Goal: Navigation & Orientation: Find specific page/section

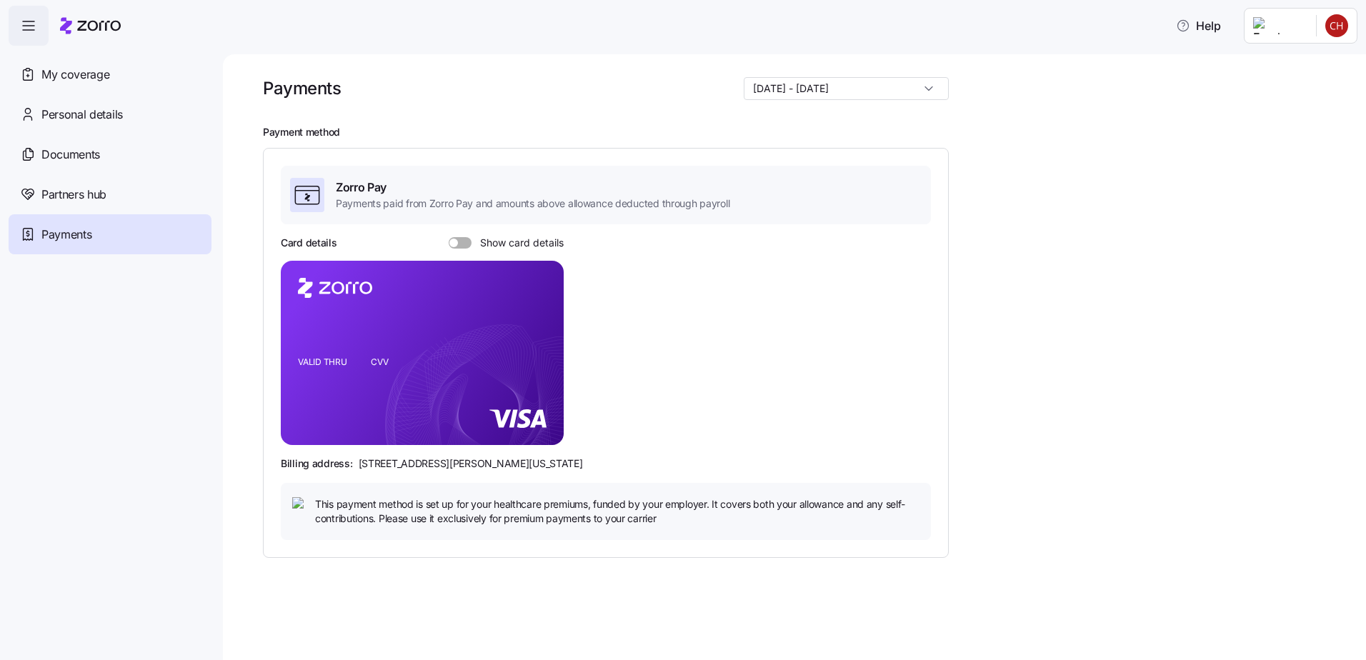
click at [932, 88] on input "[DATE] - [DATE]" at bounding box center [845, 88] width 205 height 23
click at [908, 124] on div "[DATE] - [DATE]" at bounding box center [856, 123] width 174 height 24
click at [471, 239] on span "Show card details" at bounding box center [517, 242] width 92 height 11
click at [449, 237] on input "Show card details" at bounding box center [449, 237] width 0 height 0
drag, startPoint x: 720, startPoint y: 277, endPoint x: 712, endPoint y: 272, distance: 9.3
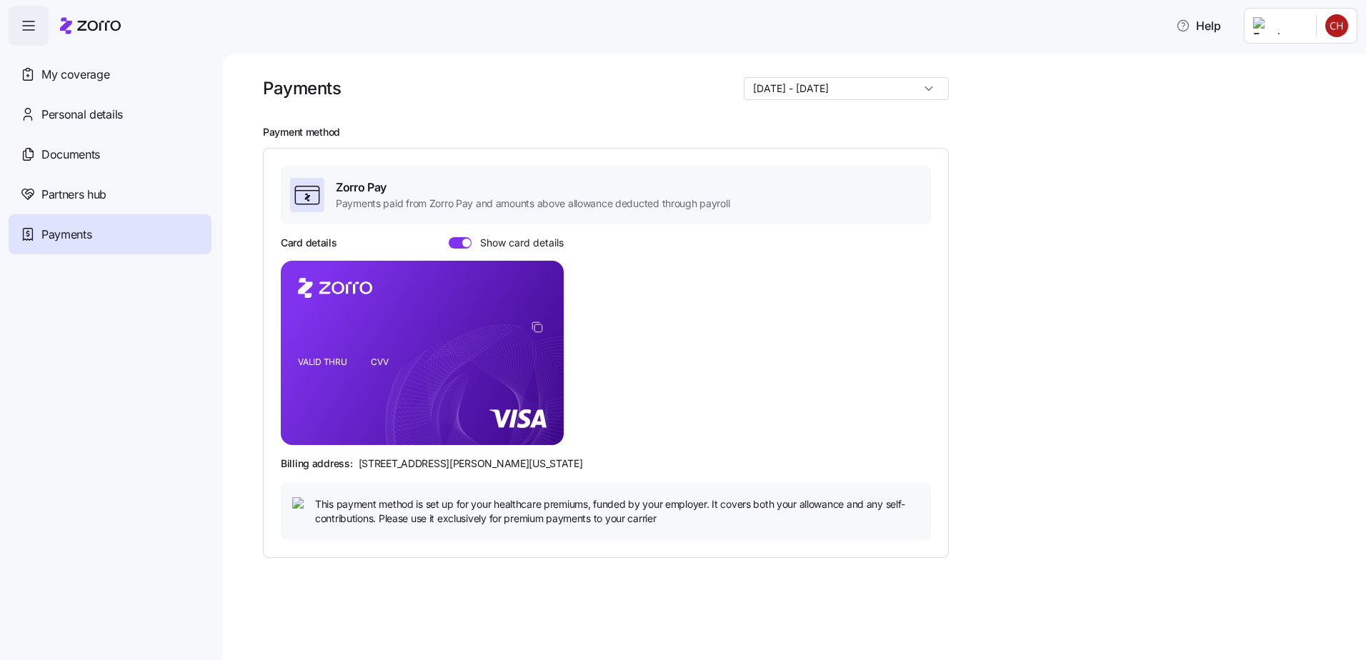
click at [714, 271] on div "Card details Show card details VALID THRU CVV Billing address: [STREET_ADDRESS]…" at bounding box center [606, 388] width 650 height 304
click at [69, 199] on span "Partners hub" at bounding box center [73, 195] width 65 height 18
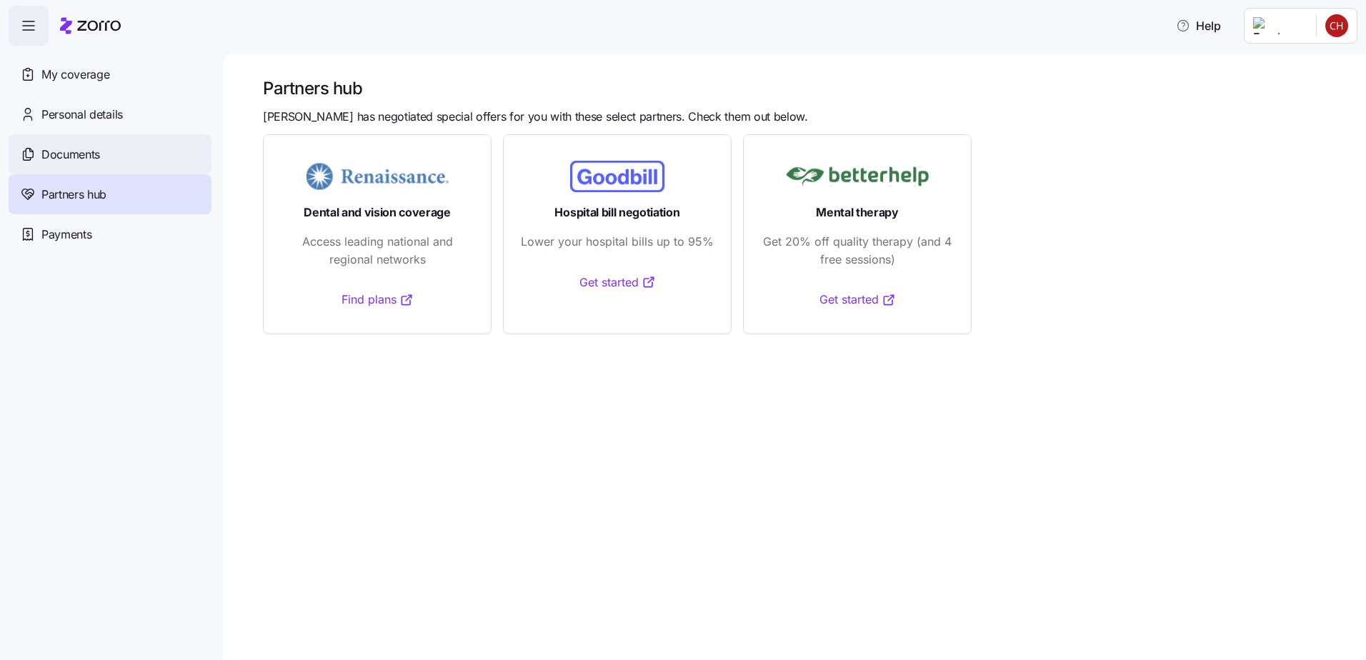
click at [101, 151] on div "Documents" at bounding box center [110, 154] width 203 height 40
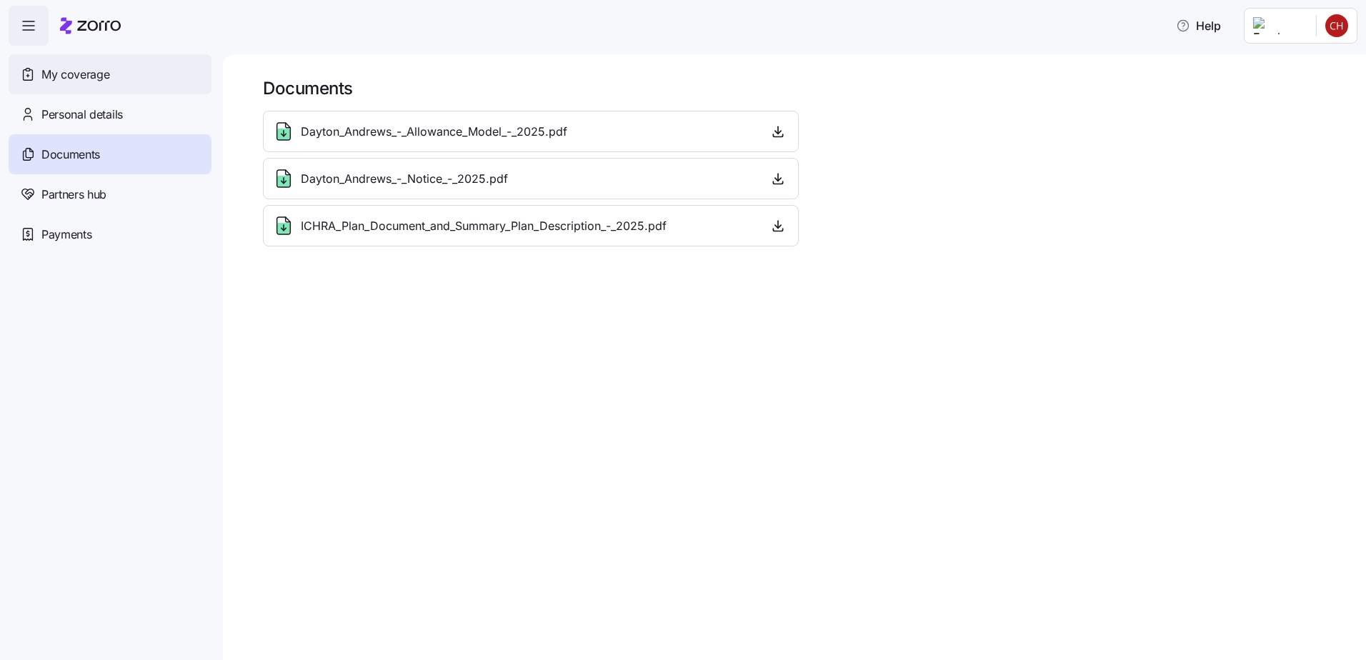
click at [87, 77] on span "My coverage" at bounding box center [75, 75] width 68 height 18
